Goal: Check status: Check status

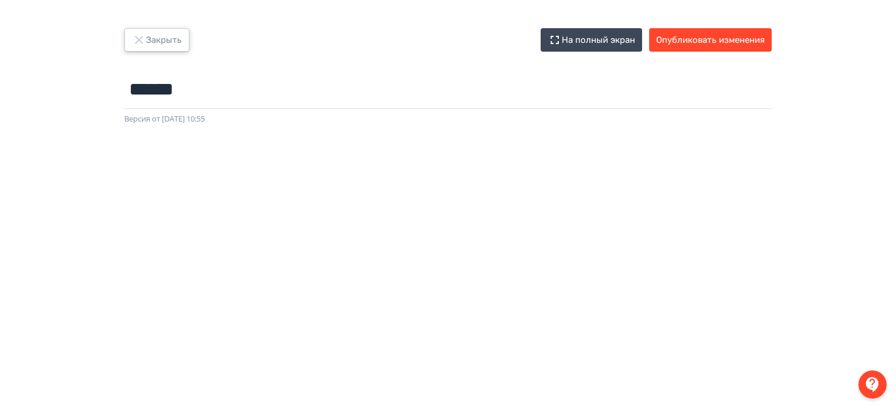
click at [178, 32] on button "Закрыть" at bounding box center [156, 39] width 65 height 23
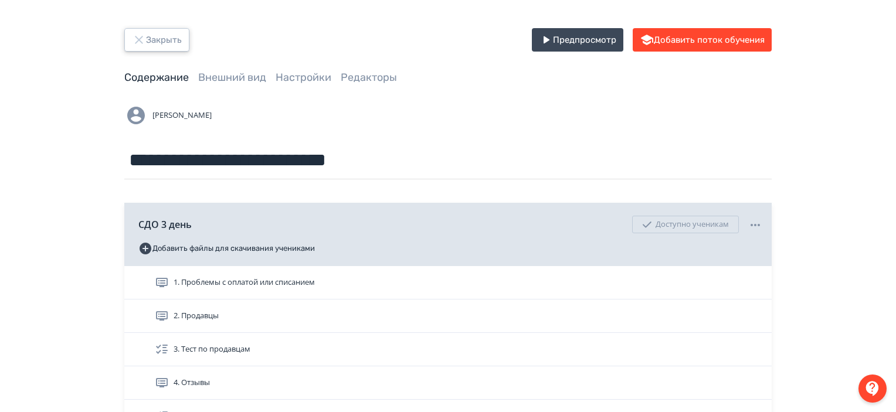
click at [178, 32] on button "Закрыть" at bounding box center [156, 39] width 65 height 23
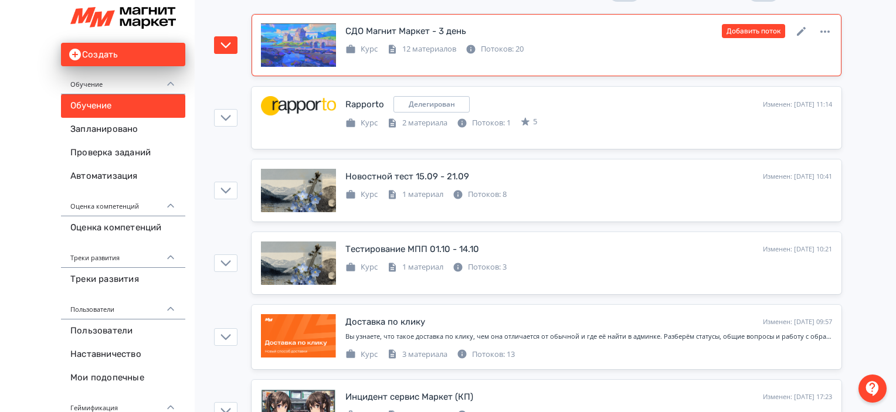
scroll to position [157, 0]
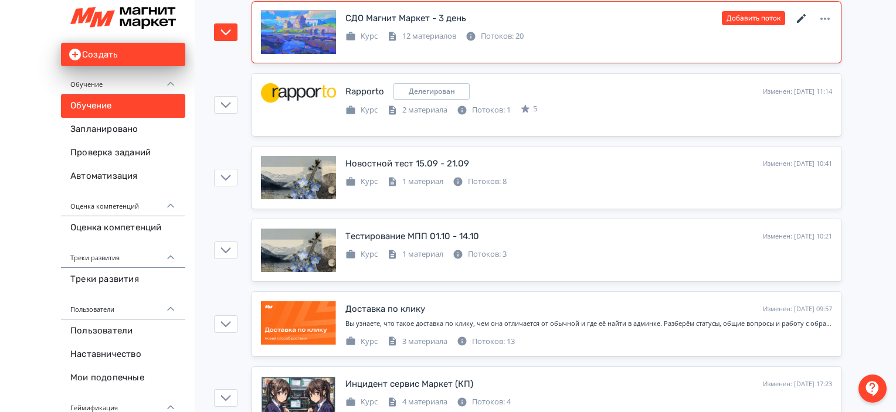
click at [804, 16] on icon at bounding box center [802, 19] width 14 height 14
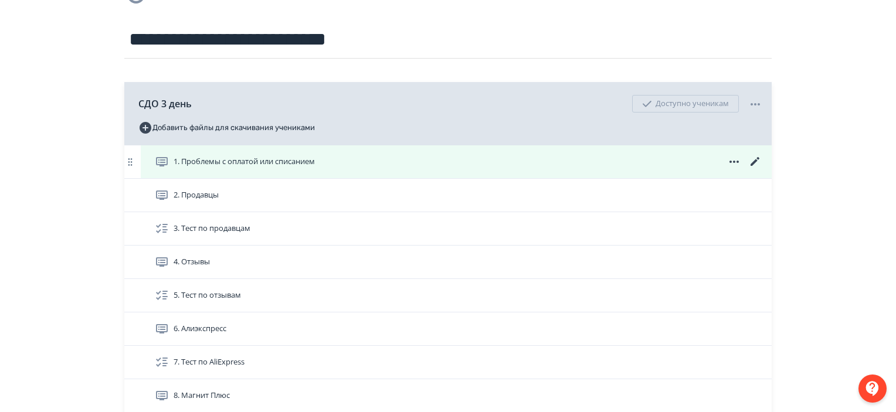
scroll to position [128, 0]
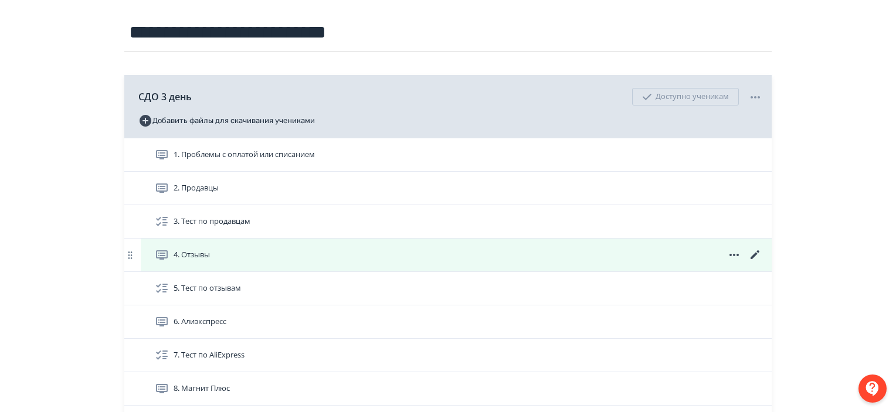
click at [756, 253] on icon at bounding box center [755, 254] width 9 height 9
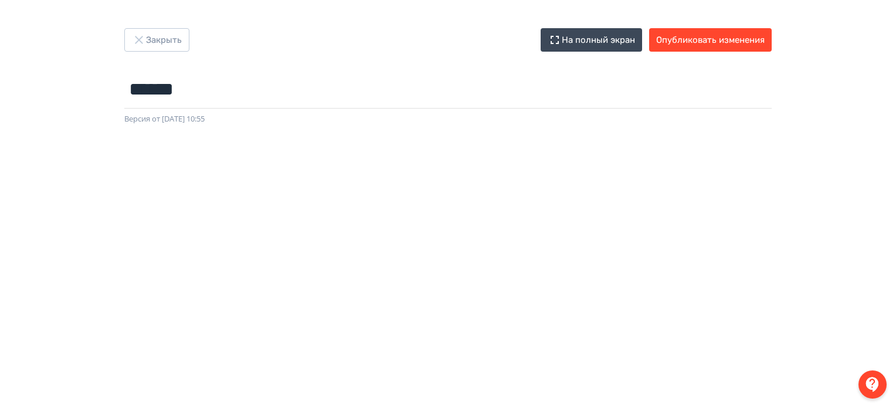
scroll to position [0, 2]
click at [721, 46] on button "Опубликовать изменения" at bounding box center [710, 39] width 123 height 23
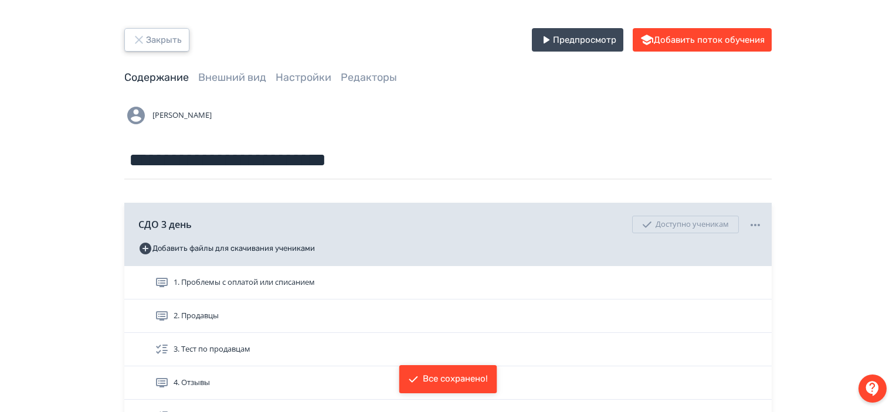
click at [146, 37] on button "Закрыть" at bounding box center [156, 39] width 65 height 23
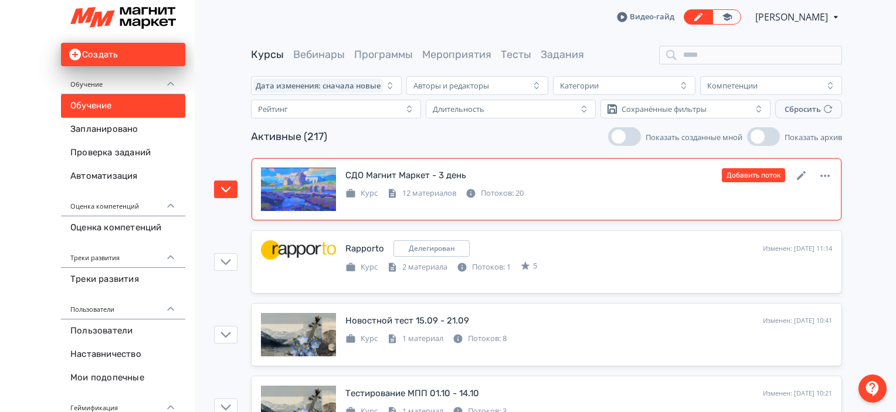
click at [566, 193] on div "Курс 12 материалов Потоков: 20" at bounding box center [588, 192] width 487 height 14
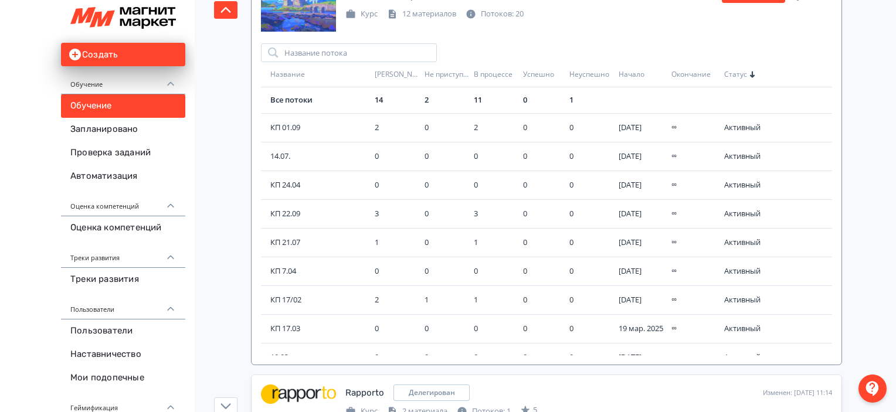
scroll to position [194, 0]
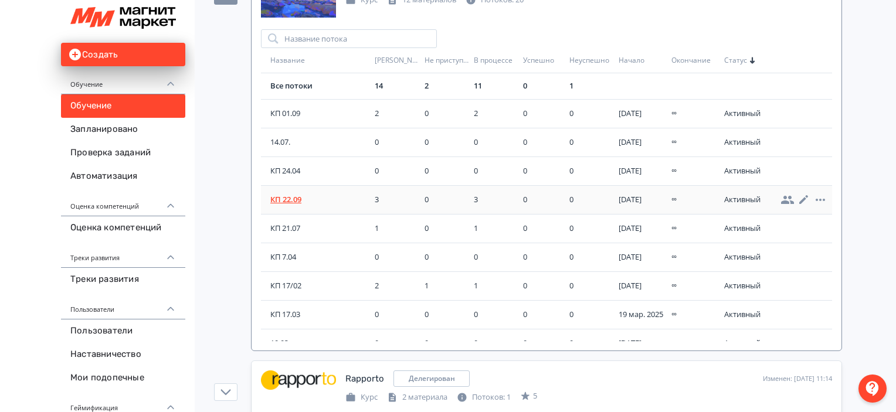
click at [295, 194] on span "КП 22.09" at bounding box center [320, 200] width 100 height 12
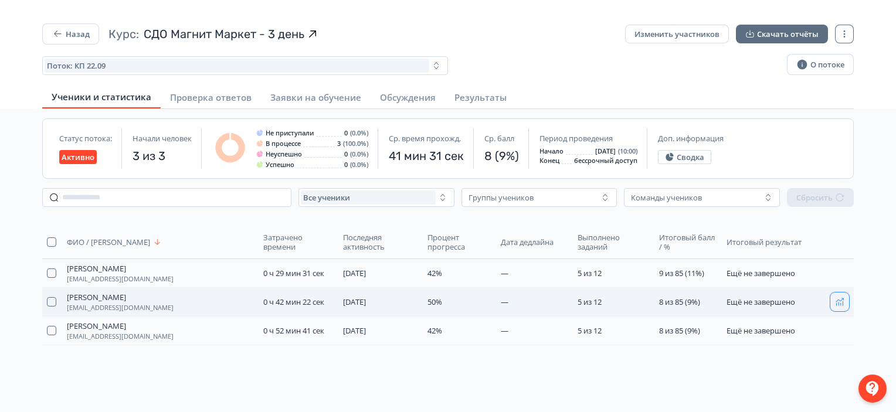
click at [839, 302] on icon "button" at bounding box center [839, 301] width 9 height 9
click at [68, 24] on button "Назад" at bounding box center [70, 33] width 57 height 21
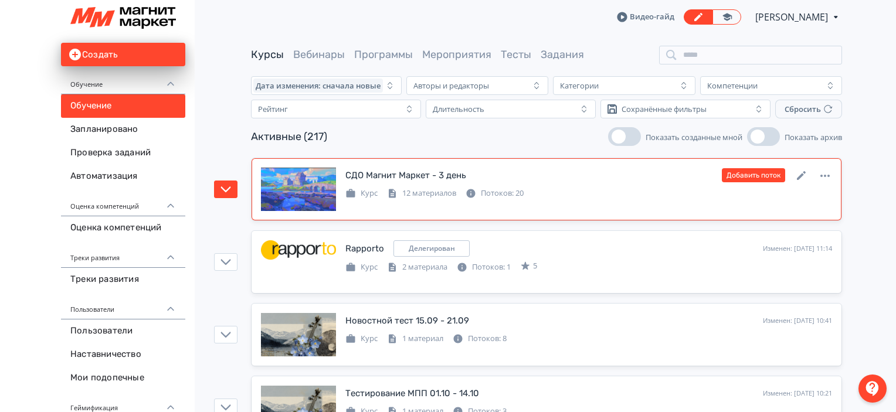
click at [568, 201] on div "СДО Магнит Маркет - 3 день Изменен: [DATE] 12:48 Добавить поток Курс 12 материа…" at bounding box center [546, 189] width 571 height 43
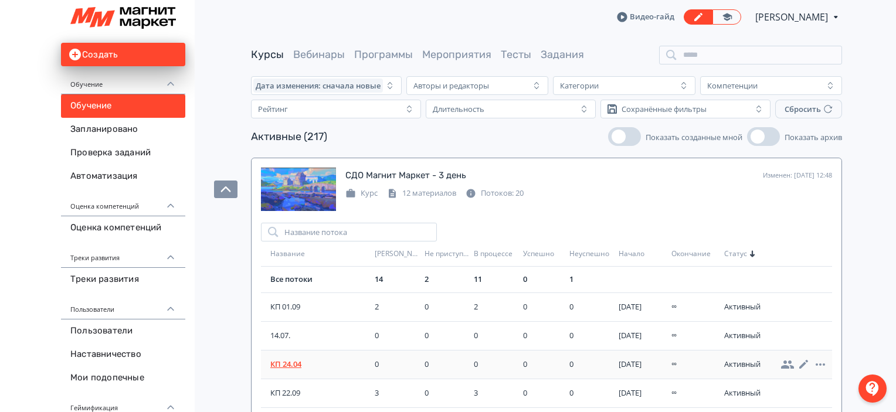
scroll to position [99, 0]
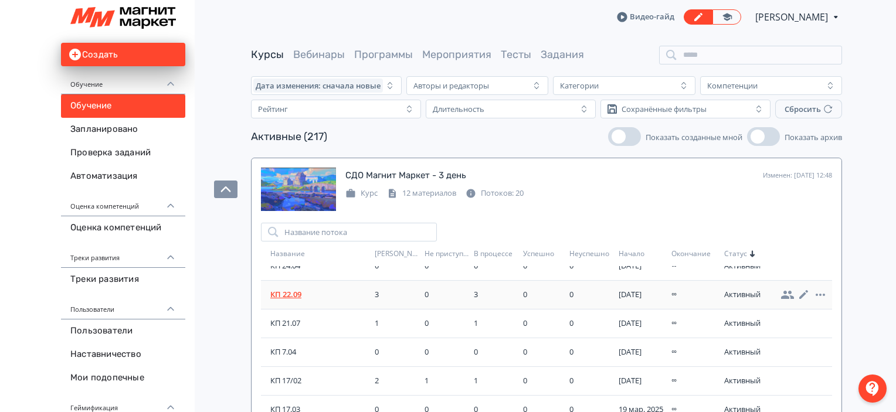
click at [296, 297] on span "КП 22.09" at bounding box center [320, 295] width 100 height 12
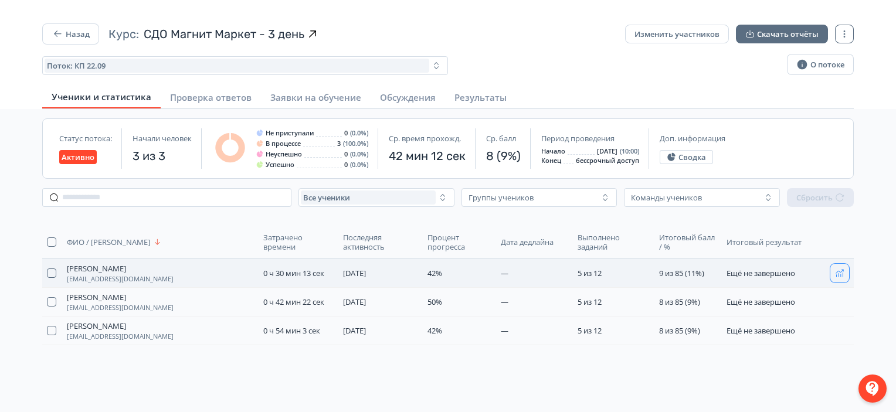
click at [841, 269] on icon "button" at bounding box center [839, 273] width 9 height 9
